Goal: Task Accomplishment & Management: Manage account settings

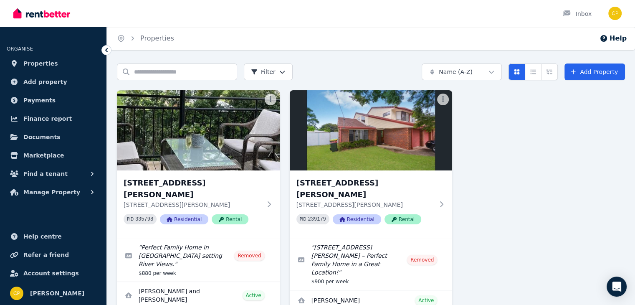
click at [319, 214] on div "[STREET_ADDRESS][PERSON_NAME][PERSON_NAME] PID 239179 Residential Rental" at bounding box center [365, 204] width 138 height 54
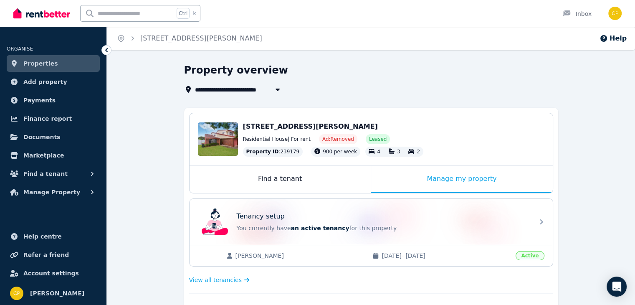
click at [35, 62] on span "Properties" at bounding box center [40, 63] width 35 height 10
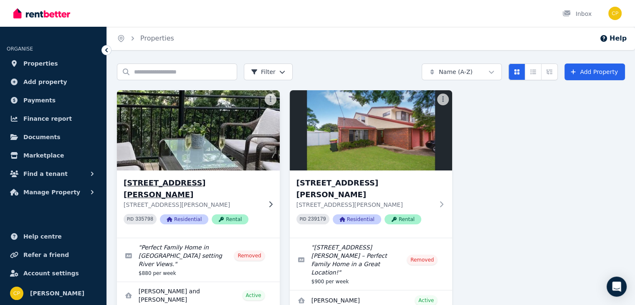
click at [153, 182] on h3 "[STREET_ADDRESS][PERSON_NAME]" at bounding box center [193, 188] width 138 height 23
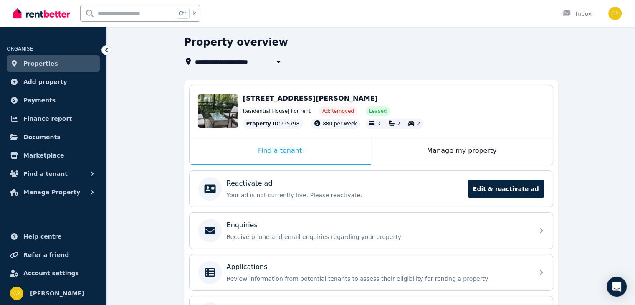
scroll to position [25, 0]
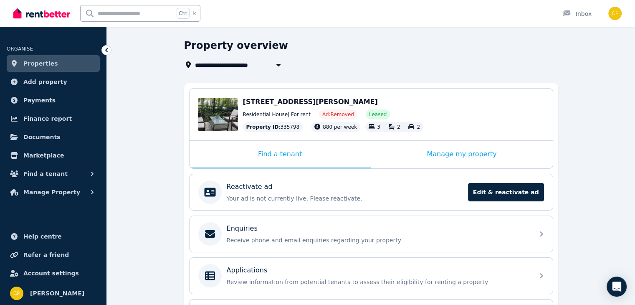
click at [462, 149] on div "Manage my property" at bounding box center [462, 155] width 182 height 28
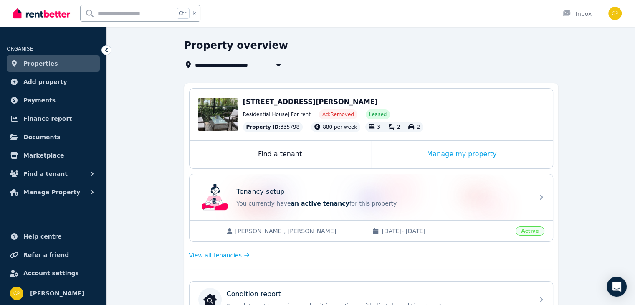
click at [457, 229] on span "[DATE] - [DATE]" at bounding box center [445, 231] width 129 height 8
click at [216, 255] on span "View all tenancies" at bounding box center [215, 255] width 53 height 8
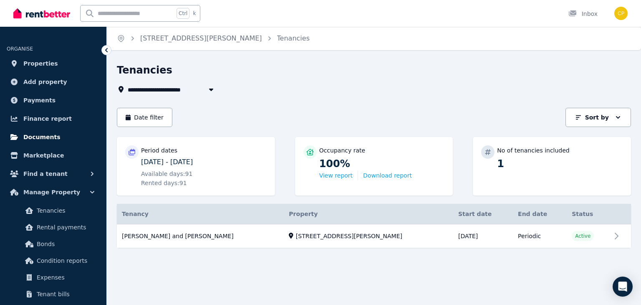
click at [43, 135] on span "Documents" at bounding box center [41, 137] width 37 height 10
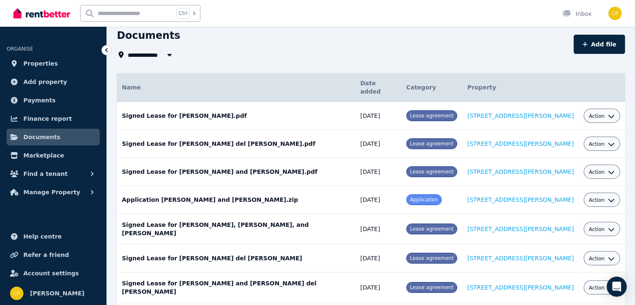
scroll to position [34, 0]
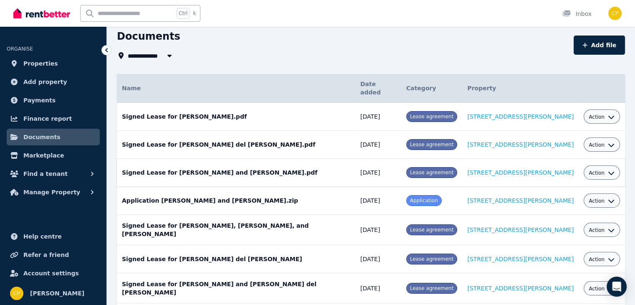
click at [608, 169] on icon "button" at bounding box center [611, 172] width 7 height 7
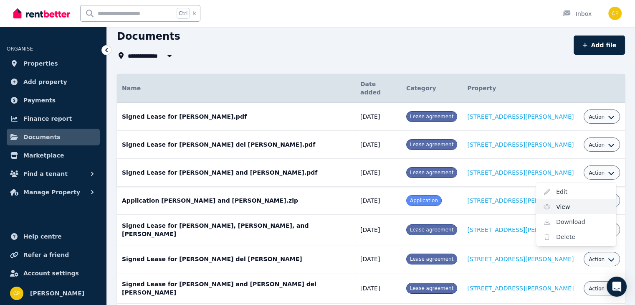
click at [549, 199] on link "View" at bounding box center [576, 206] width 80 height 15
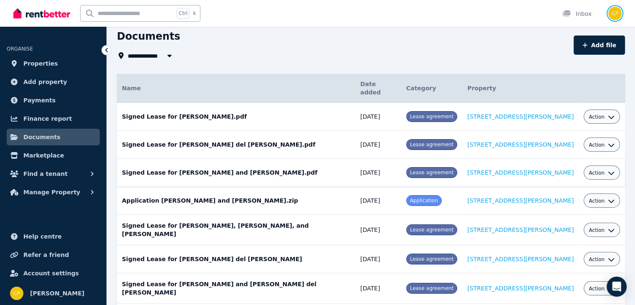
click at [615, 10] on img "button" at bounding box center [614, 13] width 13 height 13
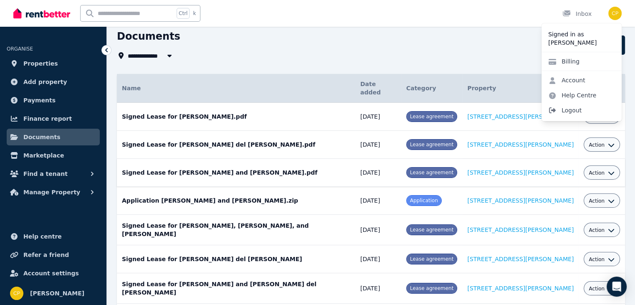
click at [572, 111] on span "Logout" at bounding box center [581, 110] width 80 height 15
